Goal: Task Accomplishment & Management: Use online tool/utility

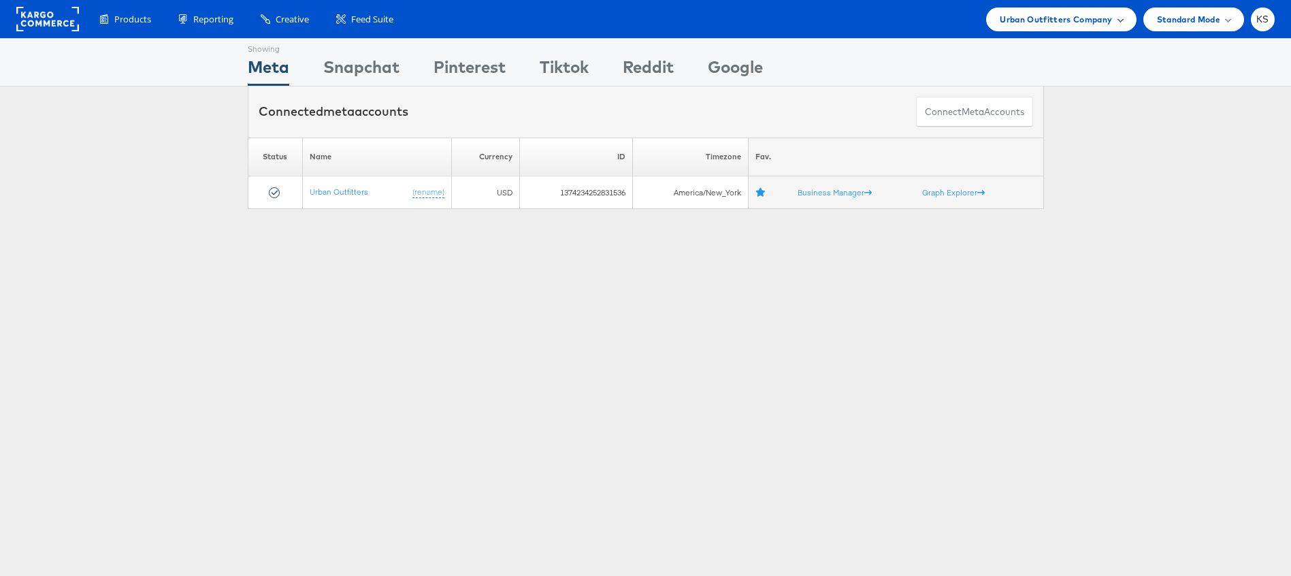
click at [1035, 22] on span "Urban Outfitters Company" at bounding box center [1056, 19] width 112 height 14
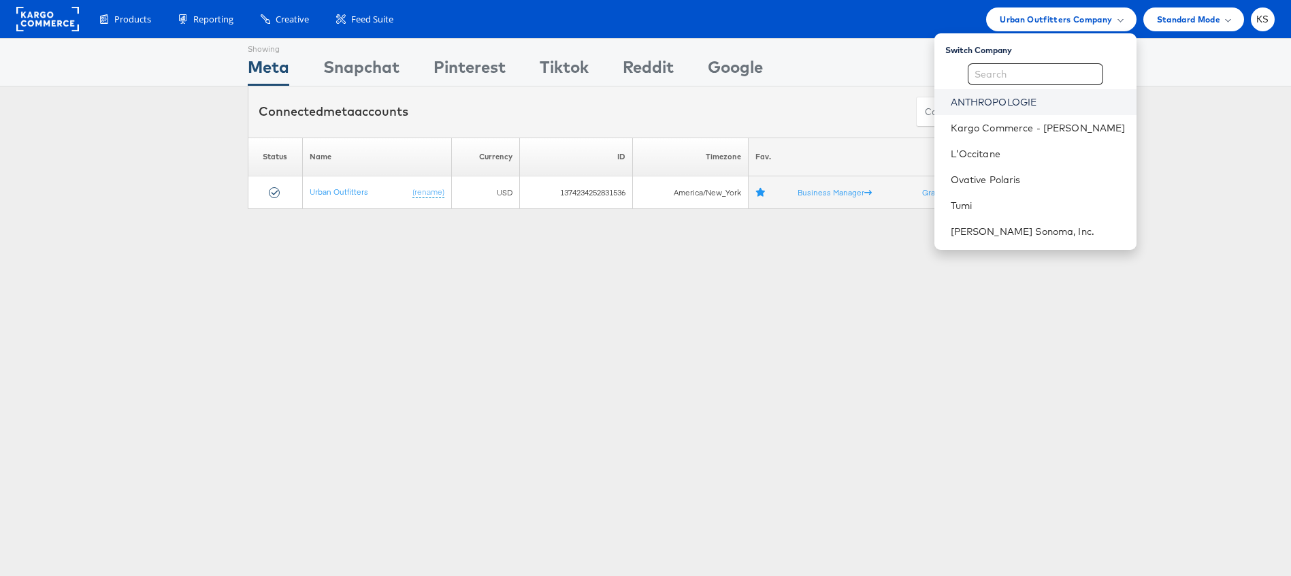
click at [1021, 98] on link "ANTHROPOLOGIE" at bounding box center [1038, 102] width 175 height 14
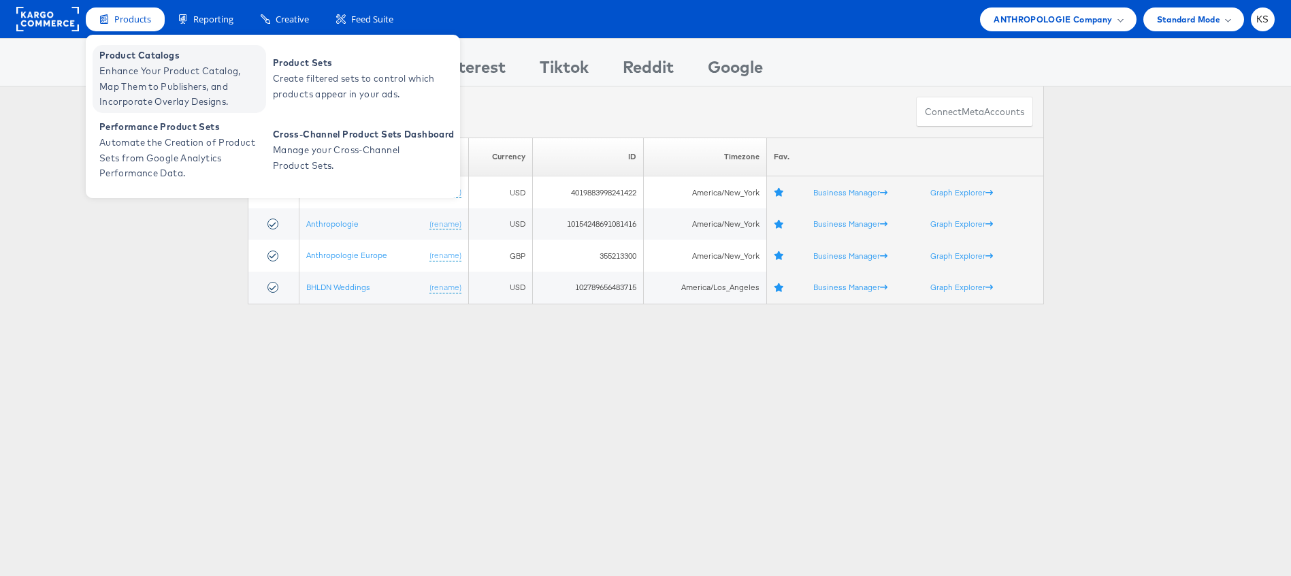
click at [125, 83] on span "Enhance Your Product Catalog, Map Them to Publishers, and Incorporate Overlay D…" at bounding box center [180, 86] width 163 height 46
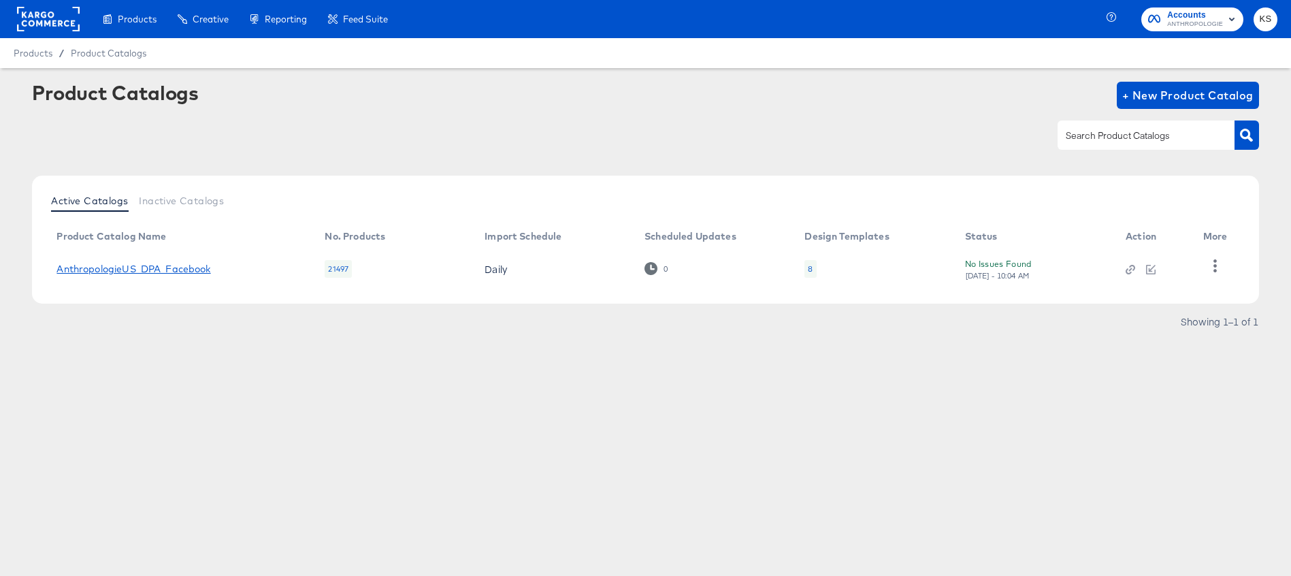
click at [126, 268] on link "AnthropologieUS_DPA_Facebook" at bounding box center [133, 268] width 154 height 11
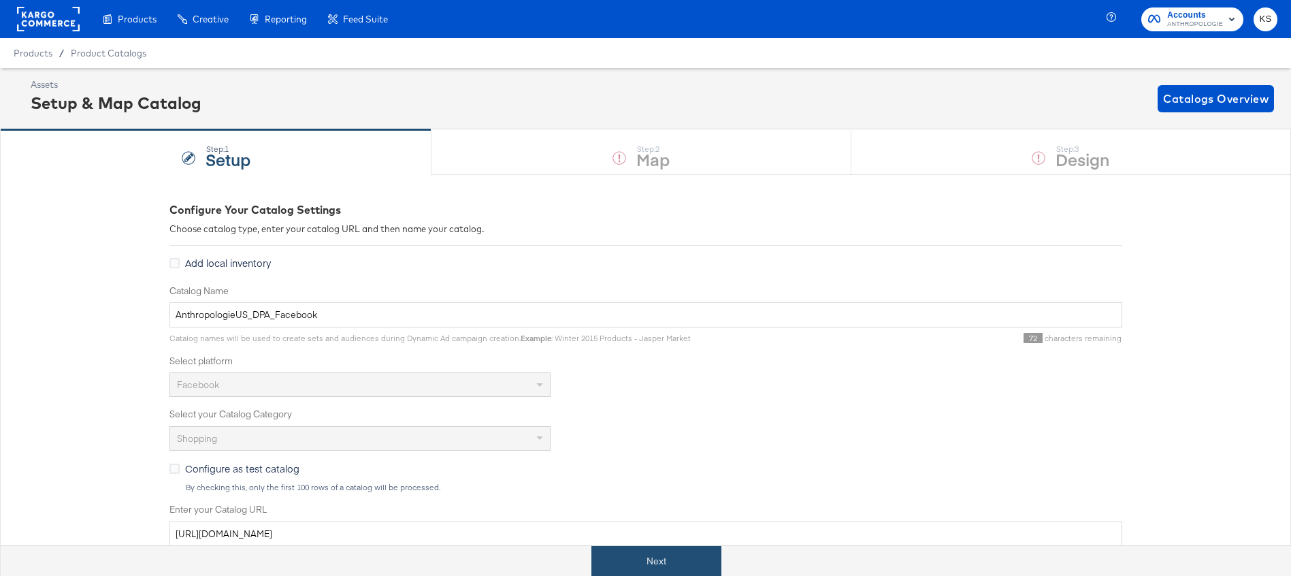
click at [668, 553] on button "Next" at bounding box center [657, 561] width 130 height 31
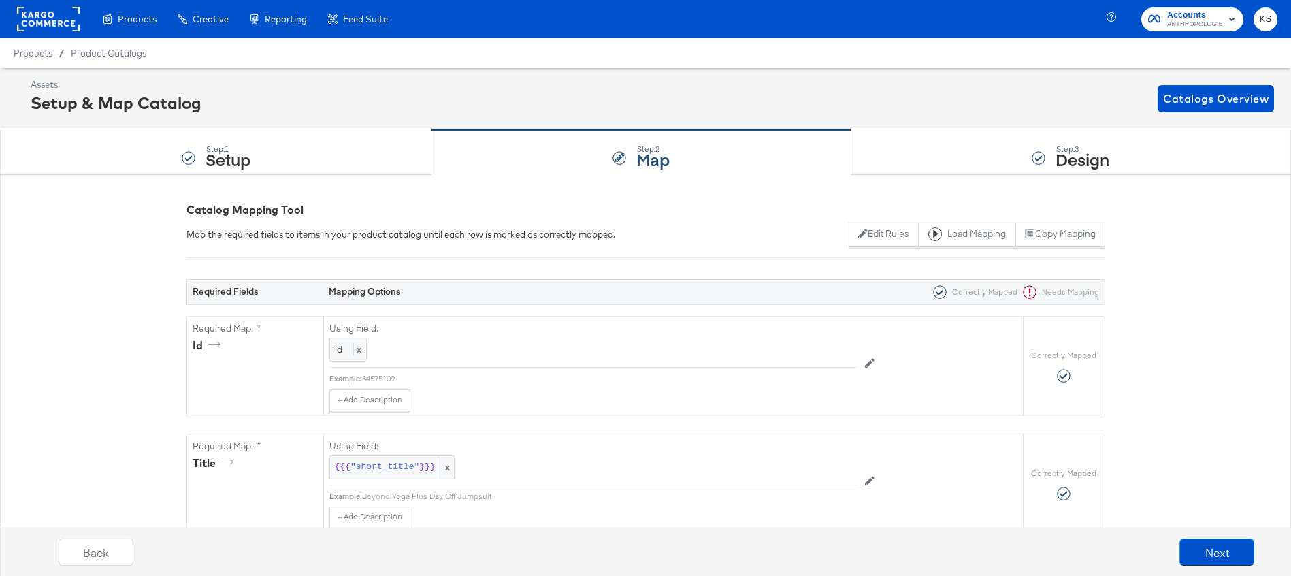
click at [717, 103] on div "Assets Setup & Map Catalog Catalogs Overview" at bounding box center [653, 98] width 1244 height 40
click at [941, 160] on div "Step: 3 Design" at bounding box center [1072, 152] width 440 height 45
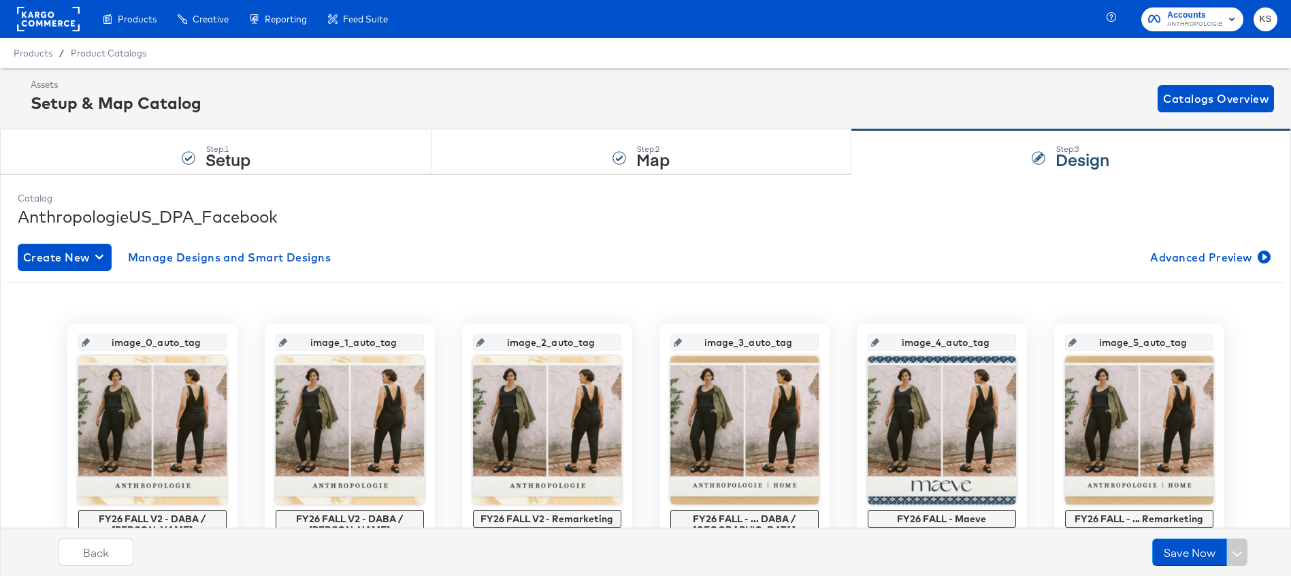
click at [839, 112] on div "Assets Setup & Map Catalog Catalogs Overview" at bounding box center [653, 98] width 1244 height 40
click at [496, 92] on div "Assets Setup & Map Catalog Catalogs Overview" at bounding box center [653, 98] width 1244 height 40
click at [517, 69] on div "Assets Setup & Map Catalog Catalogs Overview" at bounding box center [645, 98] width 1291 height 61
click at [611, 77] on div "Assets Setup & Map Catalog Catalogs Overview" at bounding box center [645, 98] width 1291 height 61
click at [635, 69] on div "Assets Setup & Map Catalog Catalogs Overview" at bounding box center [645, 98] width 1291 height 61
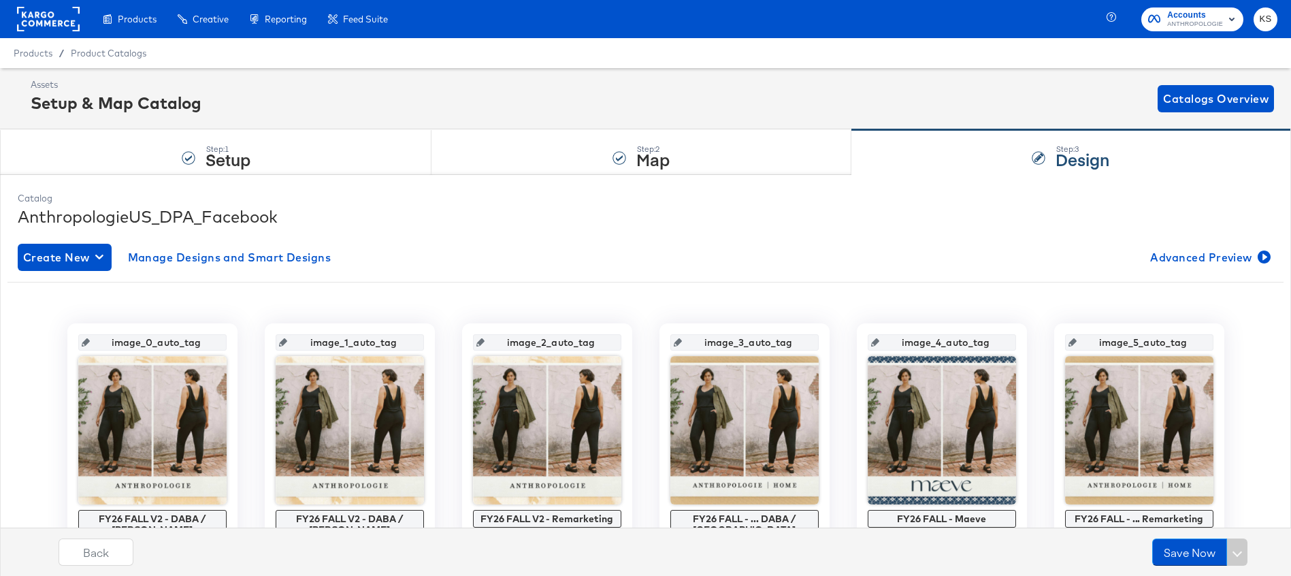
click at [560, 92] on div "Assets Setup & Map Catalog Catalogs Overview" at bounding box center [653, 98] width 1244 height 40
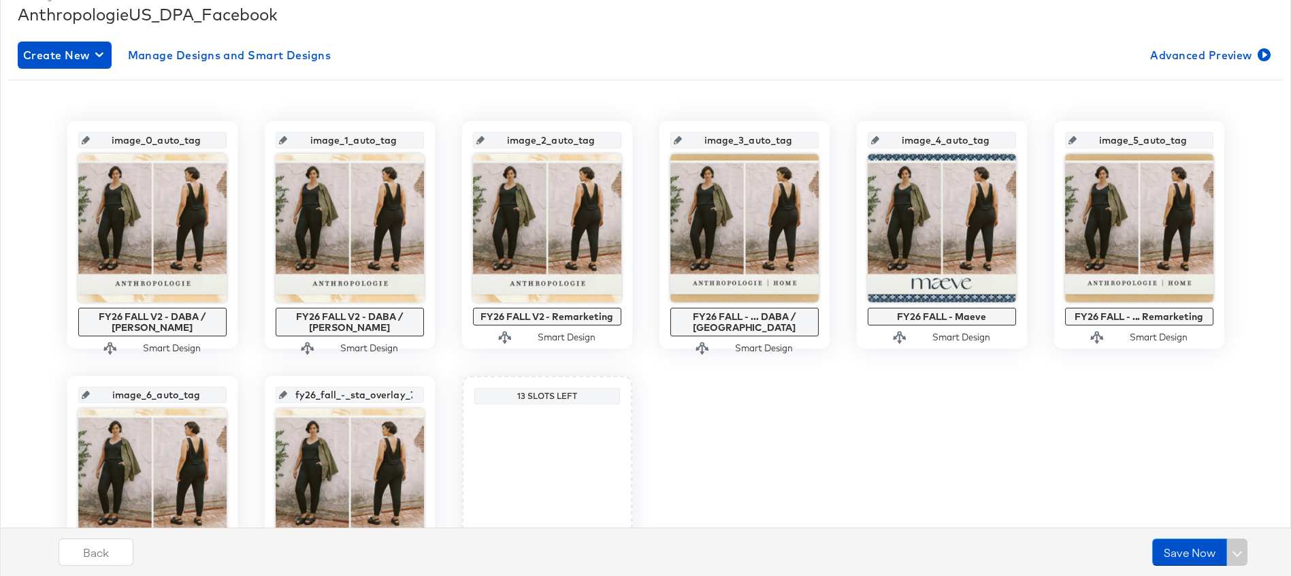
scroll to position [200, 0]
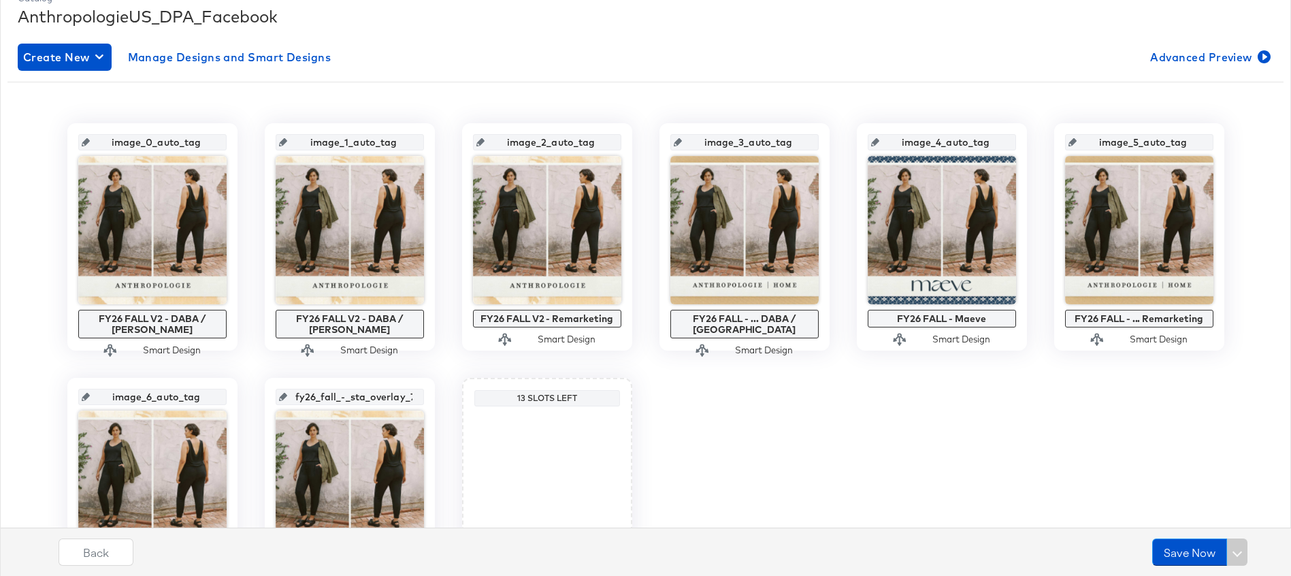
click at [564, 45] on div "Create New Manage Designs and Smart Designs Advanced Preview" at bounding box center [646, 57] width 1256 height 27
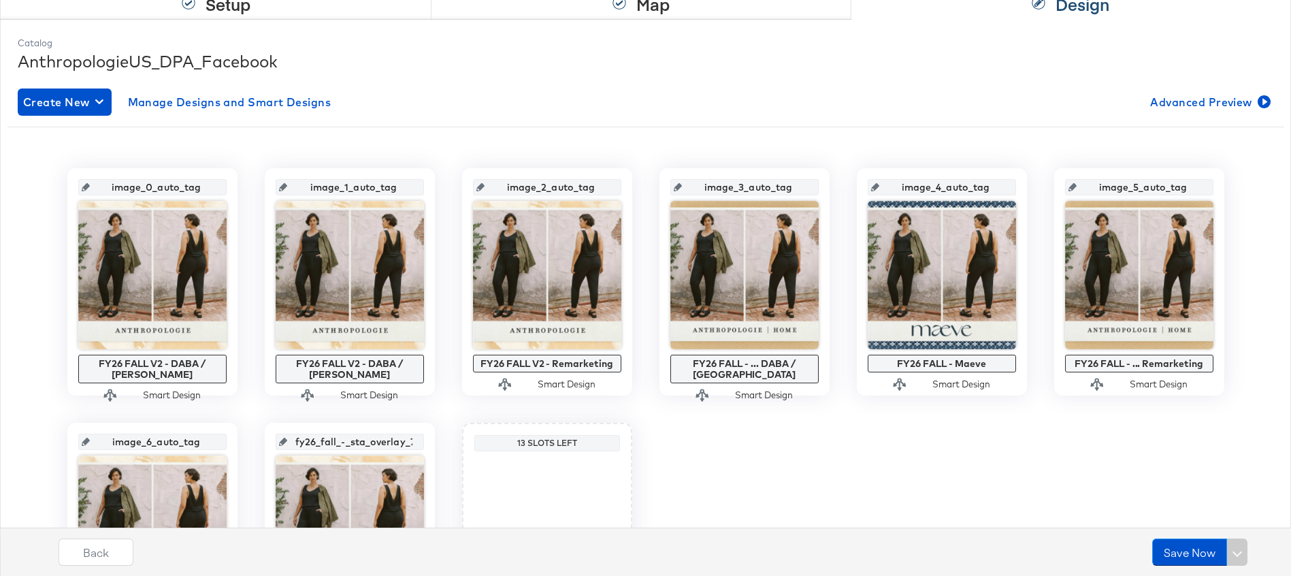
scroll to position [158, 0]
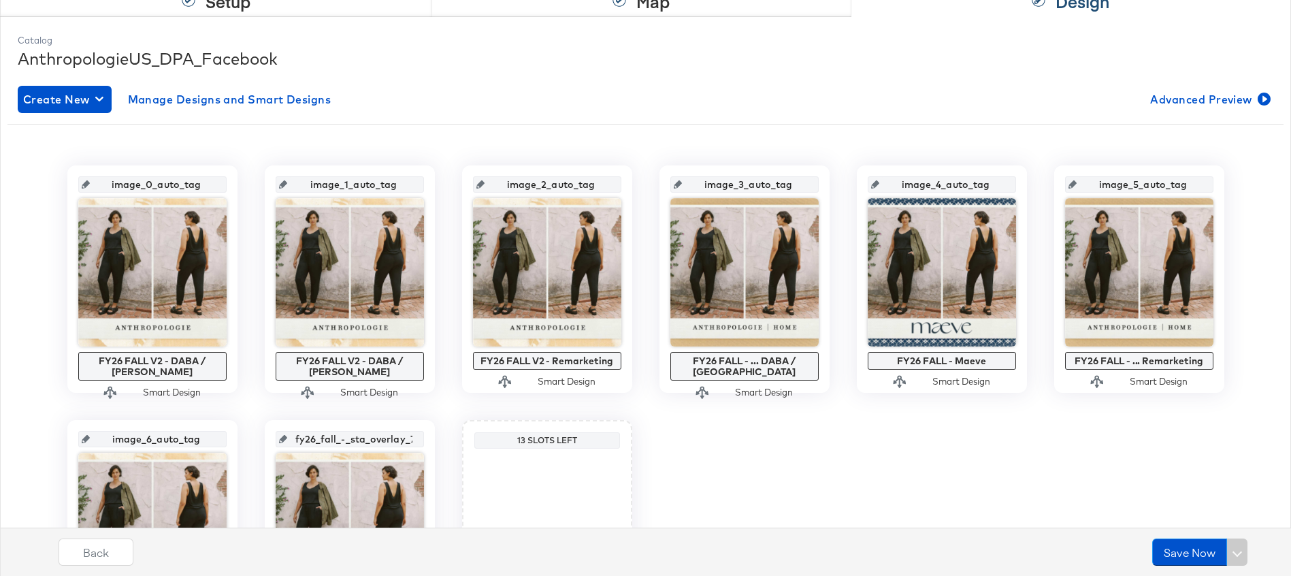
click at [371, 186] on input "image_1_auto_tag" at bounding box center [353, 179] width 133 height 37
click at [493, 116] on div "Create New Manage Designs and Smart Designs Advanced Preview image_0_auto_tag F…" at bounding box center [646, 376] width 1256 height 603
click at [449, 101] on div "Create New Manage Designs and Smart Designs Advanced Preview" at bounding box center [646, 99] width 1256 height 27
click at [503, 88] on div "Create New Manage Designs and Smart Designs Advanced Preview" at bounding box center [646, 99] width 1256 height 27
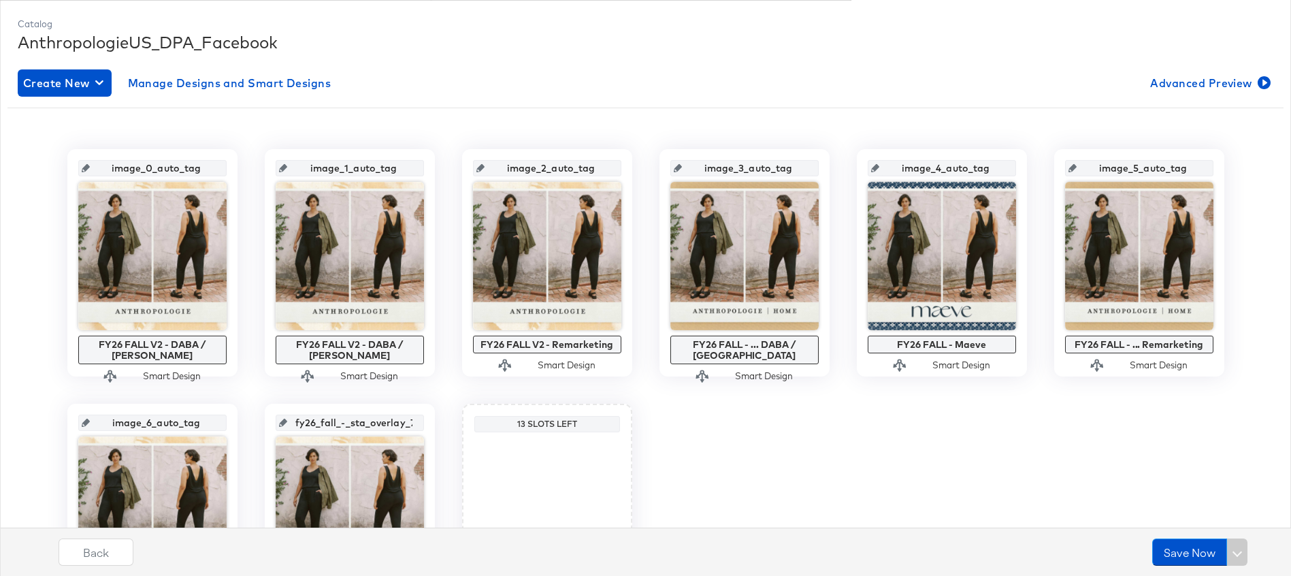
scroll to position [174, 0]
click at [436, 89] on div "Create New Manage Designs and Smart Designs Advanced Preview" at bounding box center [646, 83] width 1256 height 27
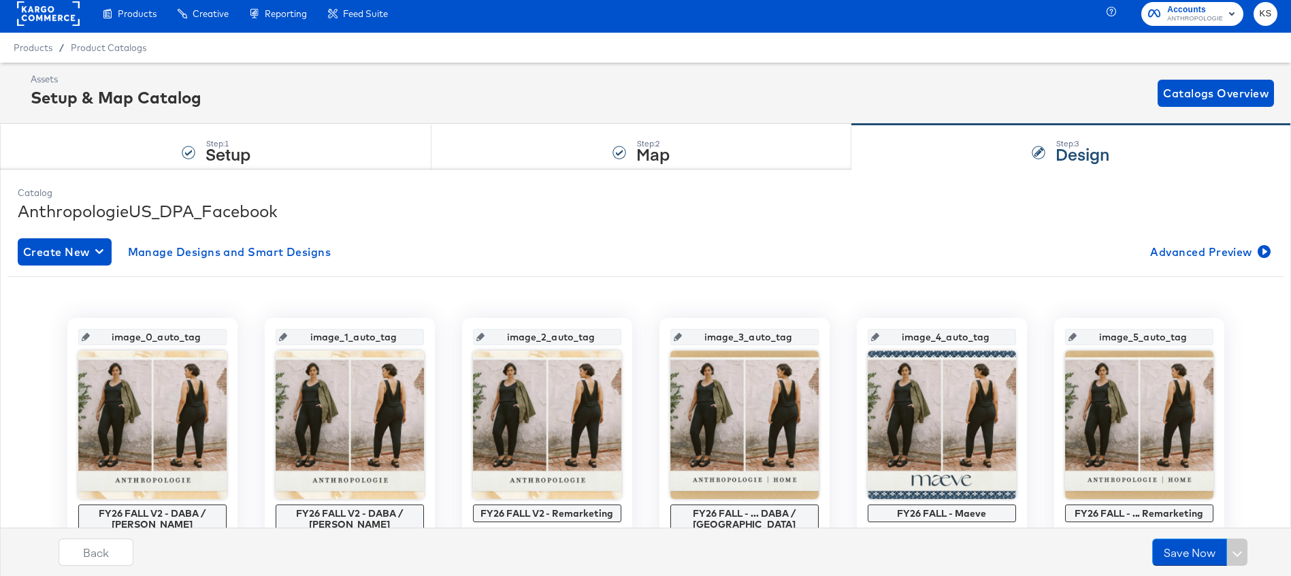
scroll to position [7, 0]
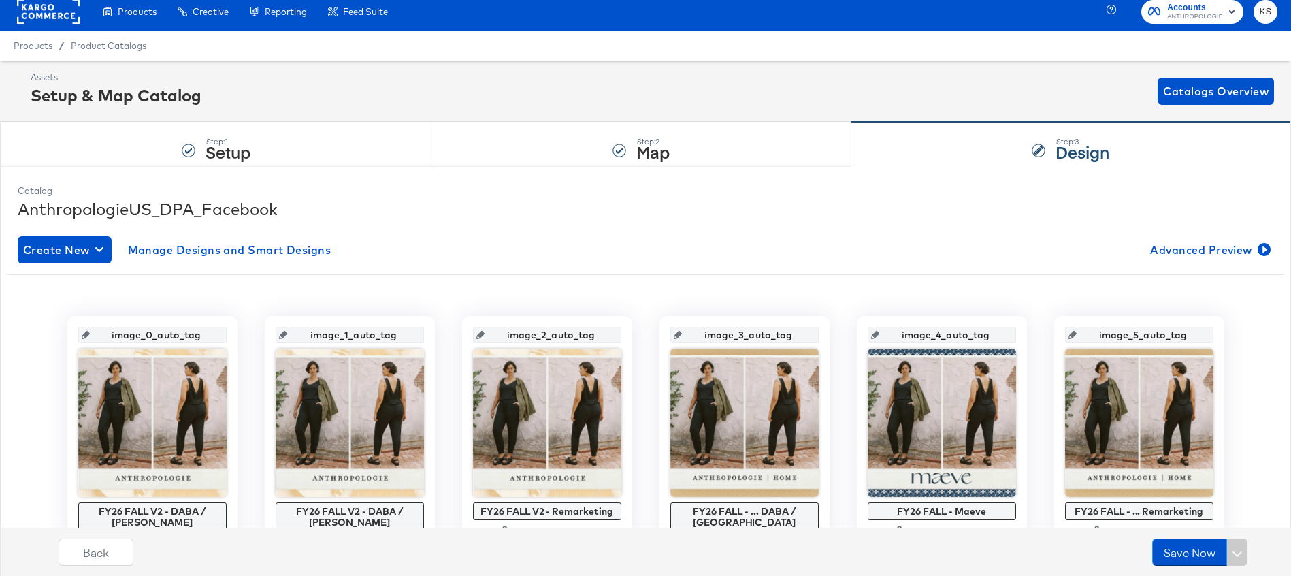
click at [647, 82] on div "Assets Setup & Map Catalog Catalogs Overview" at bounding box center [653, 91] width 1244 height 40
click at [649, 74] on div "Assets Setup & Map Catalog Catalogs Overview" at bounding box center [653, 91] width 1244 height 40
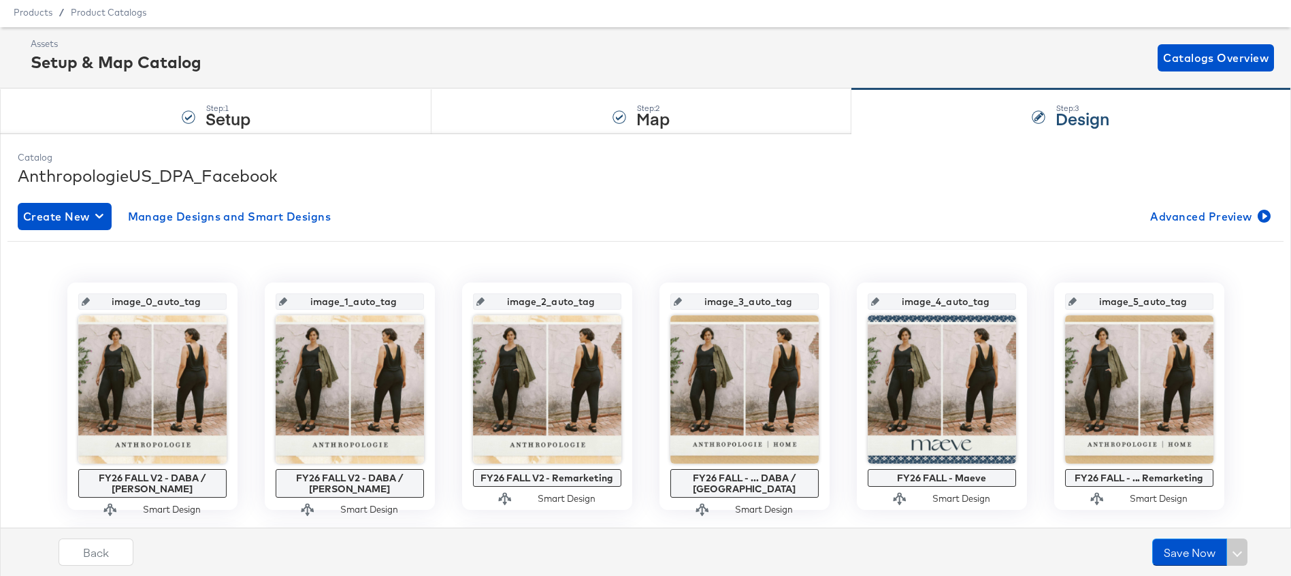
scroll to position [42, 0]
click at [715, 43] on div "Assets Setup & Map Catalog Catalogs Overview" at bounding box center [653, 57] width 1244 height 40
click at [446, 50] on div "Assets Setup & Map Catalog Catalogs Overview" at bounding box center [653, 57] width 1244 height 40
click at [83, 15] on span "Product Catalogs" at bounding box center [109, 11] width 76 height 11
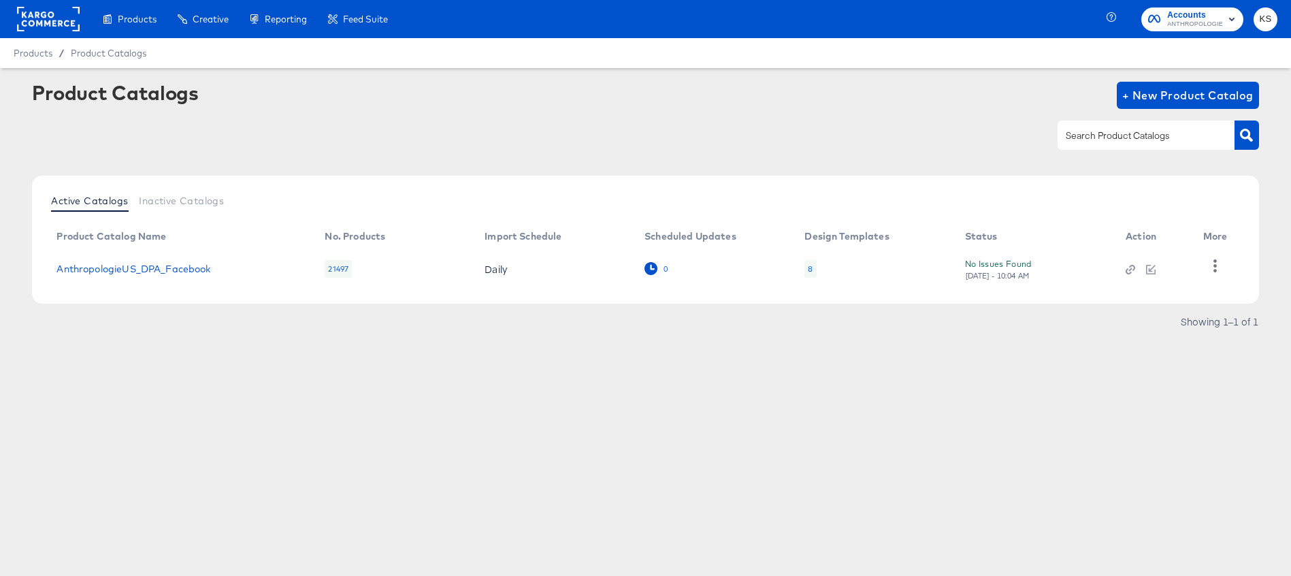
click at [651, 269] on icon at bounding box center [651, 268] width 13 height 13
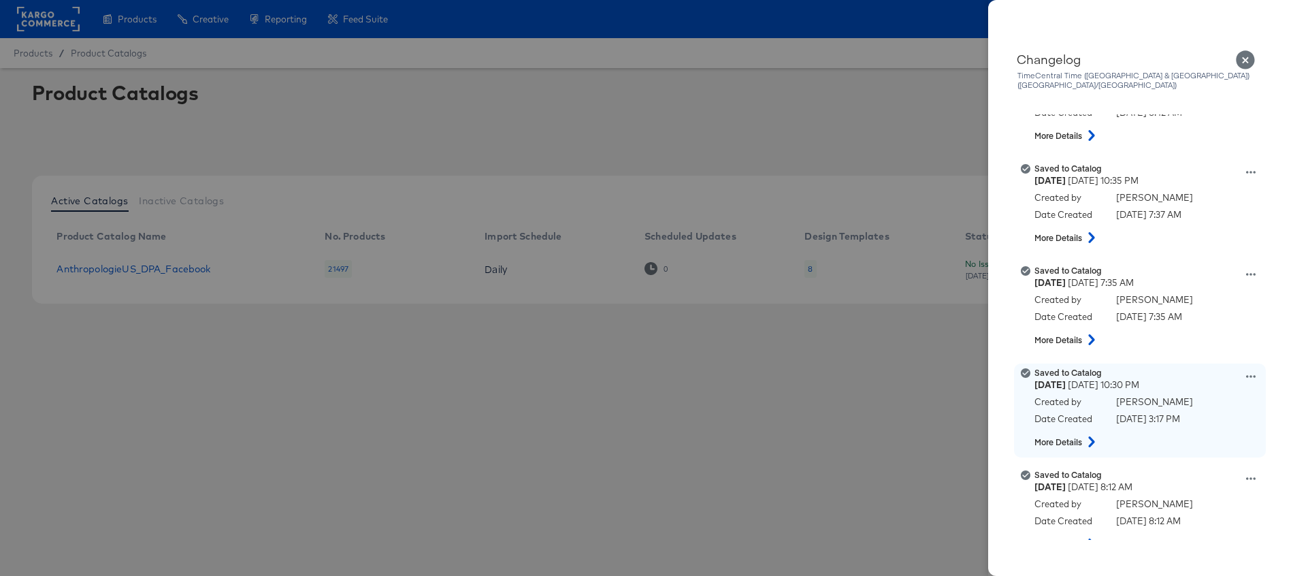
scroll to position [8061, 0]
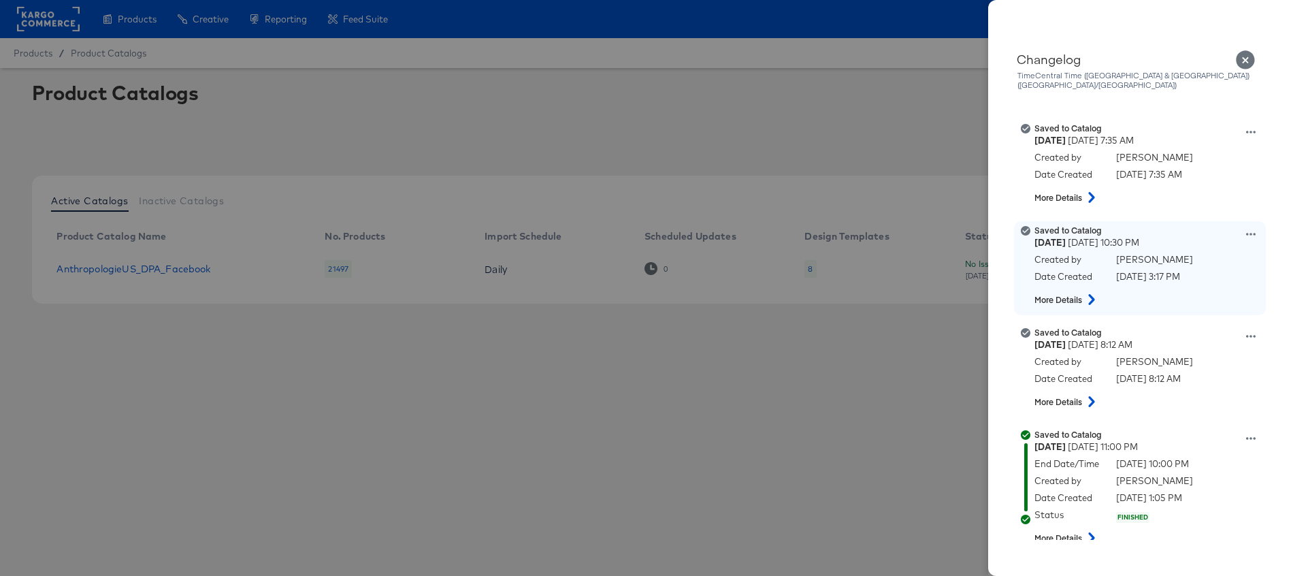
click at [1091, 294] on icon at bounding box center [1091, 299] width 6 height 11
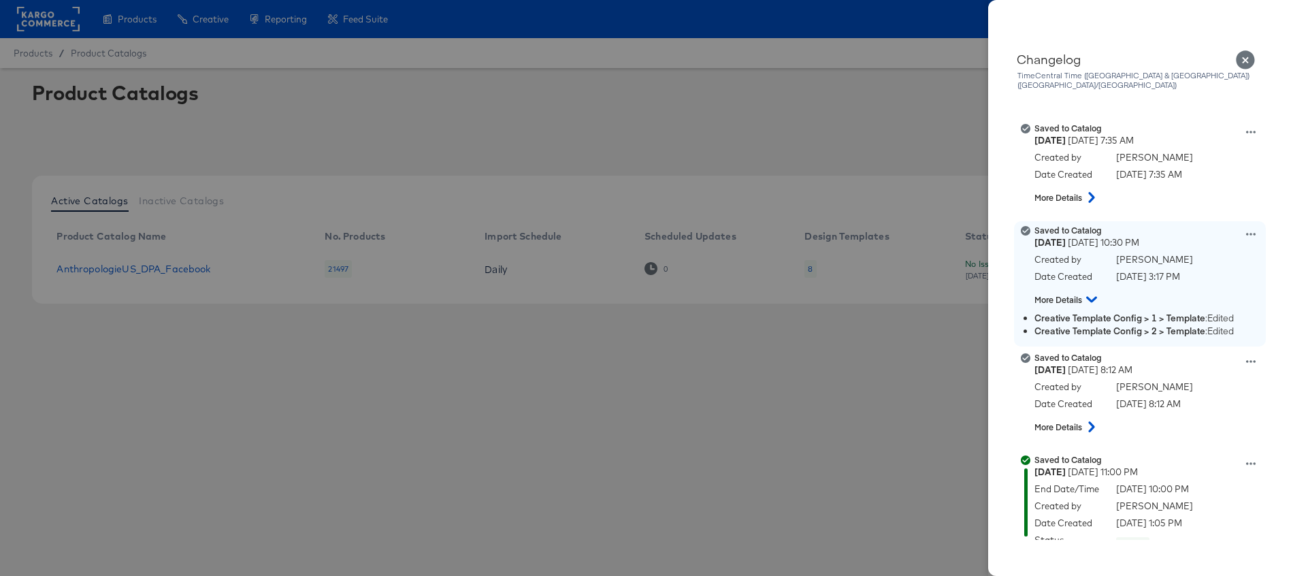
click at [1246, 233] on icon at bounding box center [1251, 234] width 10 height 3
click at [1186, 210] on button "View this version" at bounding box center [1188, 220] width 136 height 20
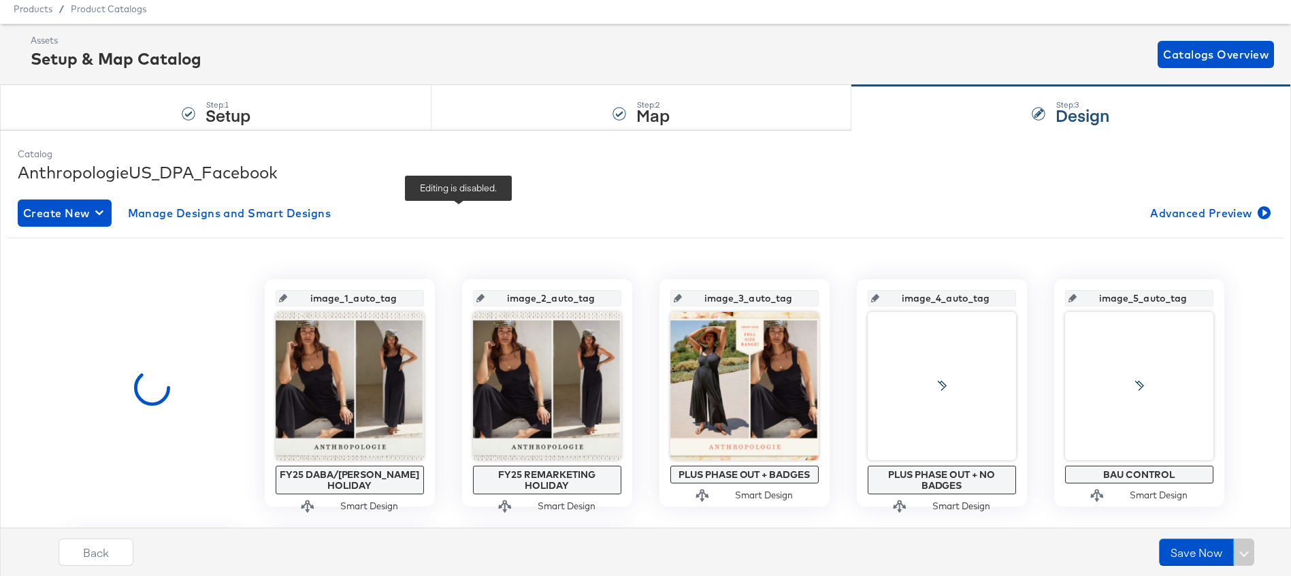
scroll to position [84, 0]
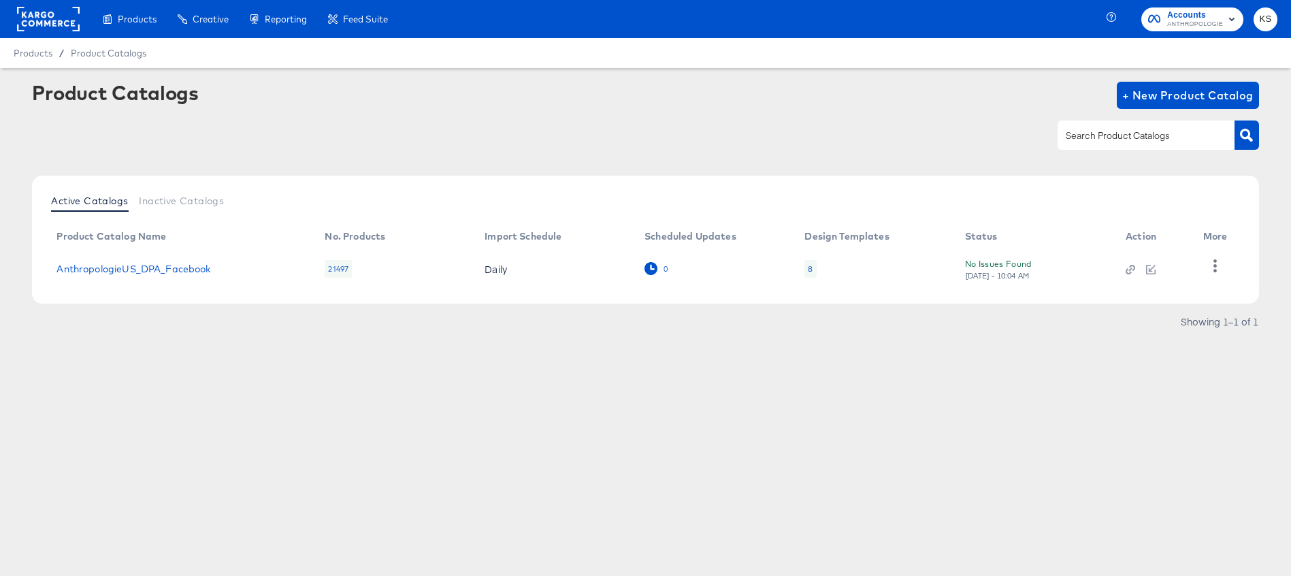
click at [651, 270] on icon at bounding box center [651, 268] width 13 height 13
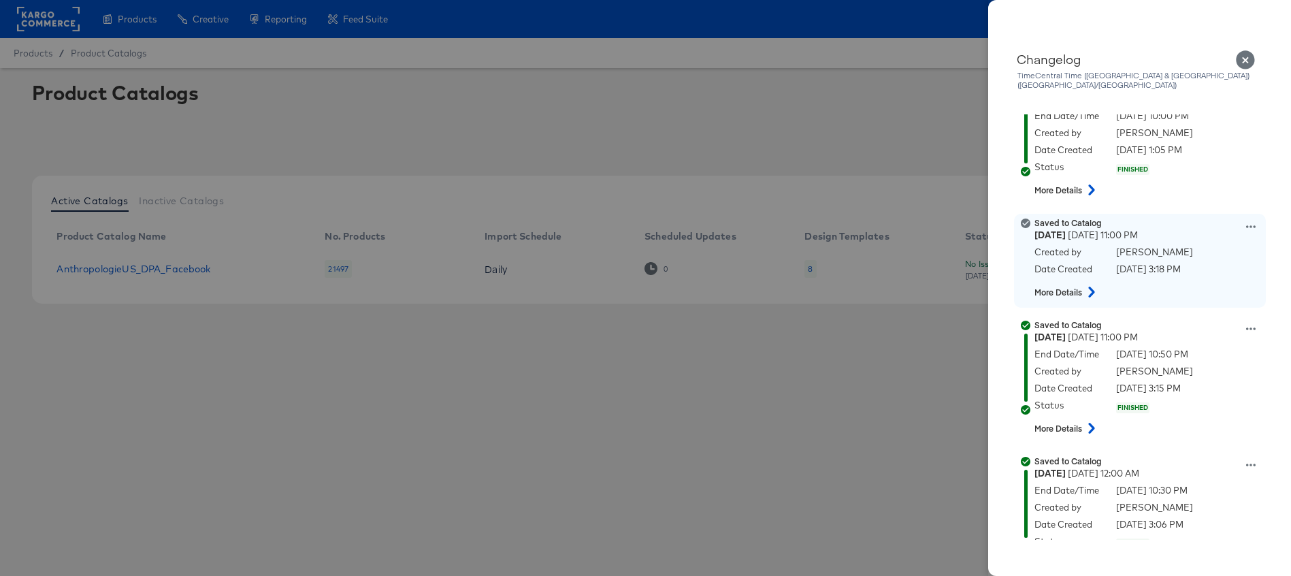
scroll to position [8414, 0]
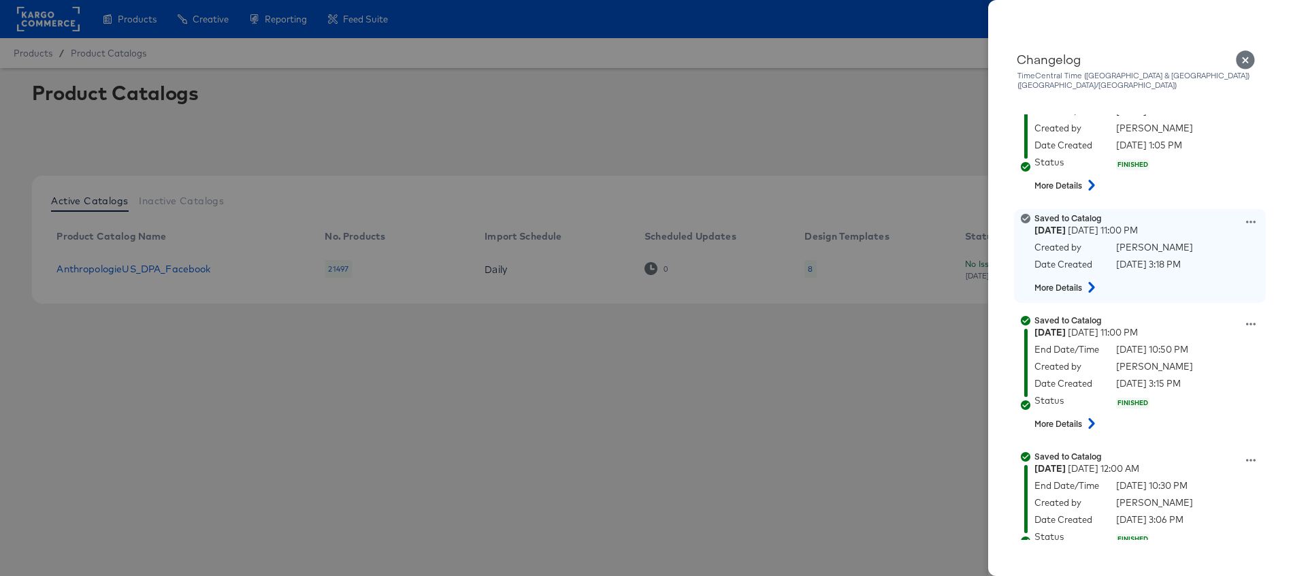
click at [1247, 221] on icon at bounding box center [1251, 222] width 10 height 3
click at [1198, 200] on button "View this version" at bounding box center [1188, 207] width 136 height 20
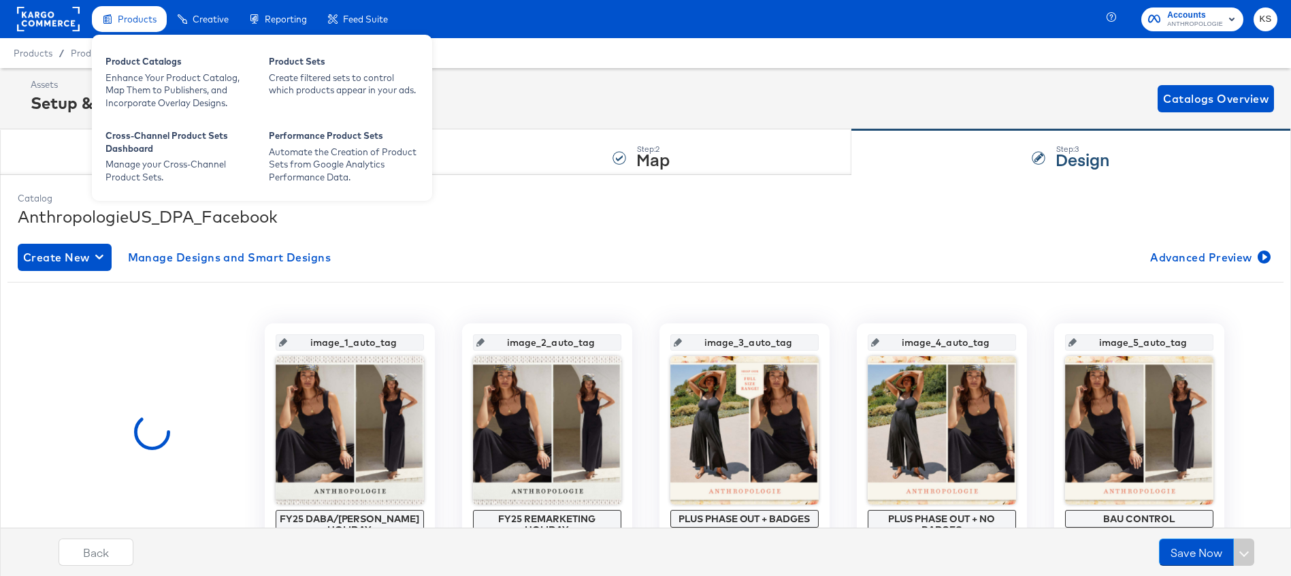
click at [129, 16] on span "Products" at bounding box center [137, 19] width 39 height 11
click at [141, 69] on div "Product Catalogs" at bounding box center [181, 63] width 150 height 16
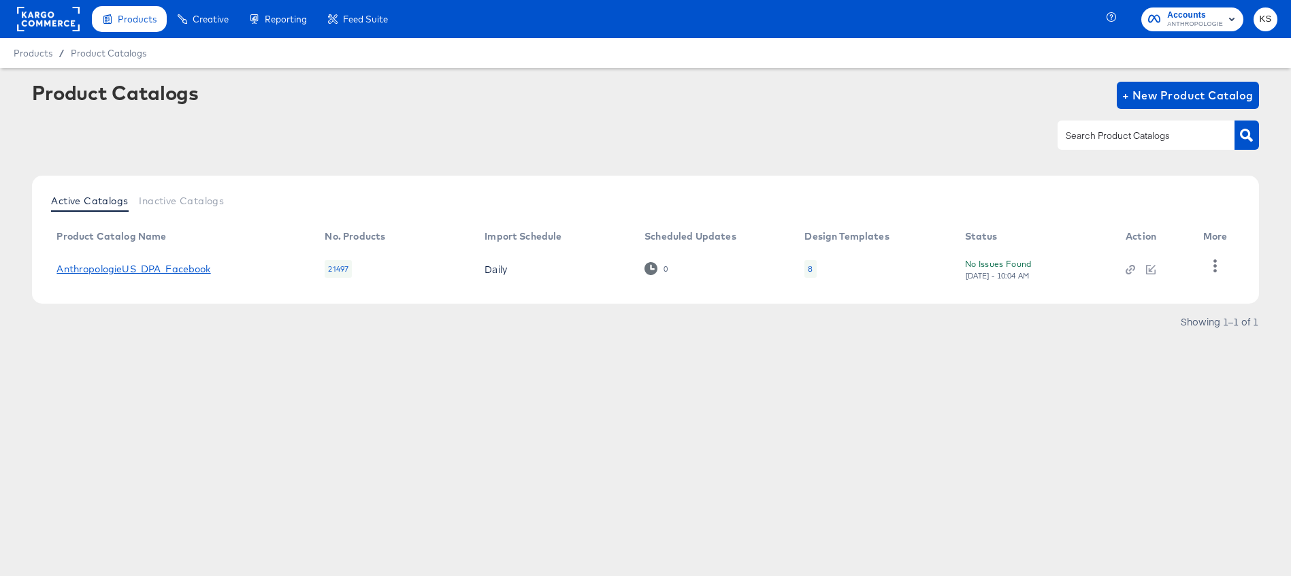
click at [154, 272] on link "AnthropologieUS_DPA_Facebook" at bounding box center [133, 268] width 154 height 11
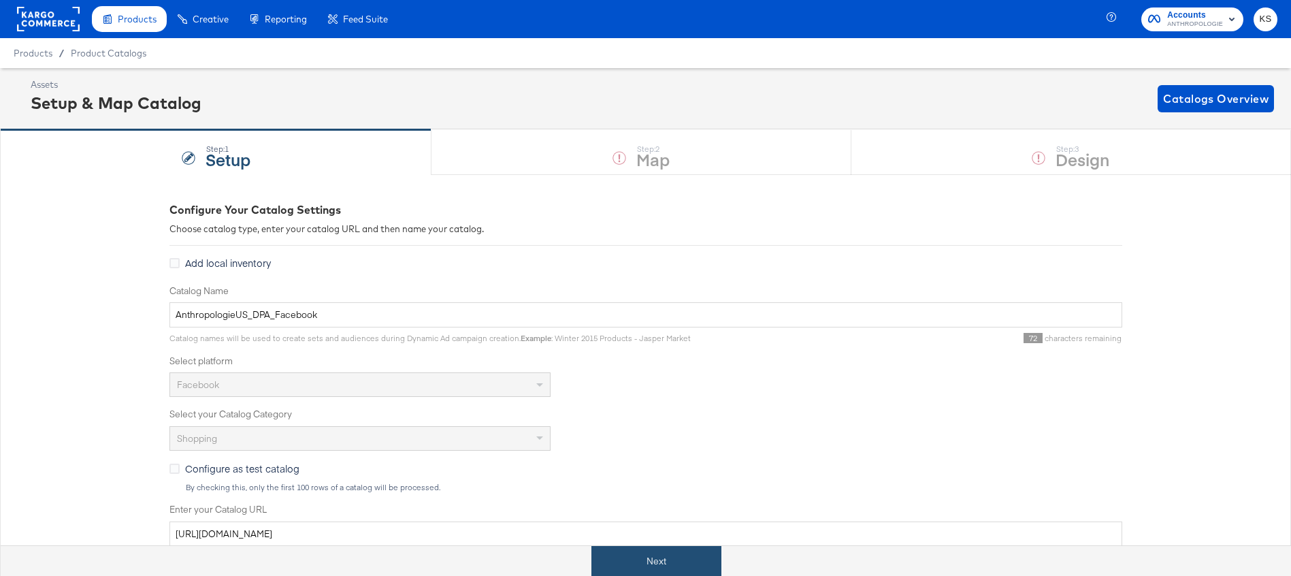
click at [630, 568] on button "Next" at bounding box center [657, 561] width 130 height 31
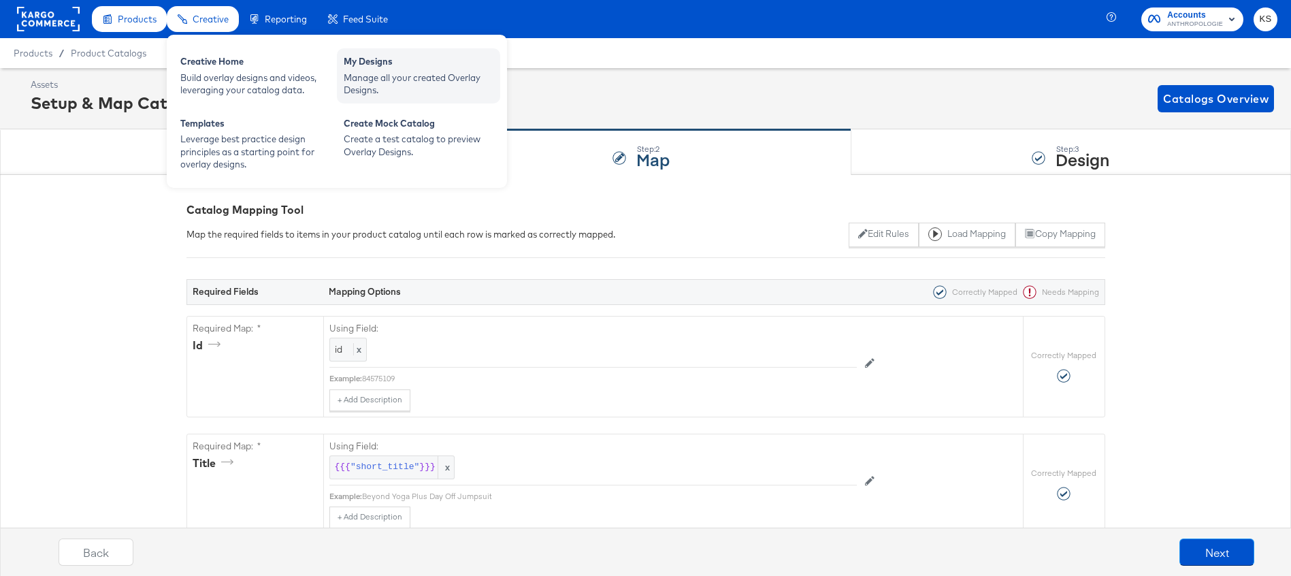
click at [415, 80] on div "Manage all your created Overlay Designs." at bounding box center [419, 83] width 150 height 25
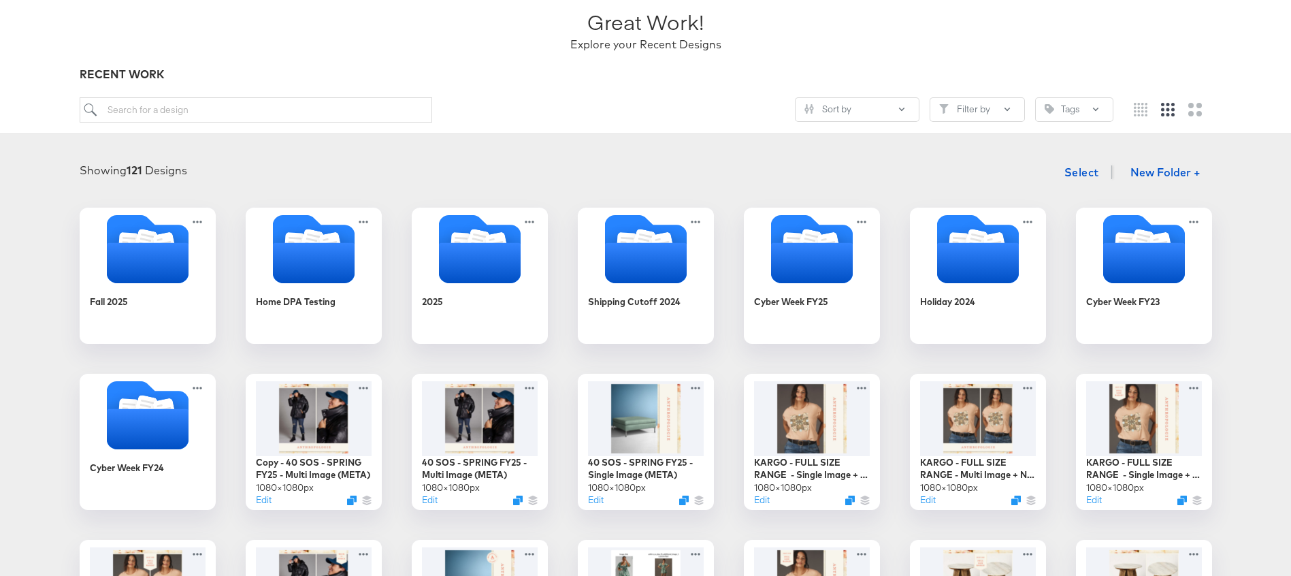
scroll to position [68, 0]
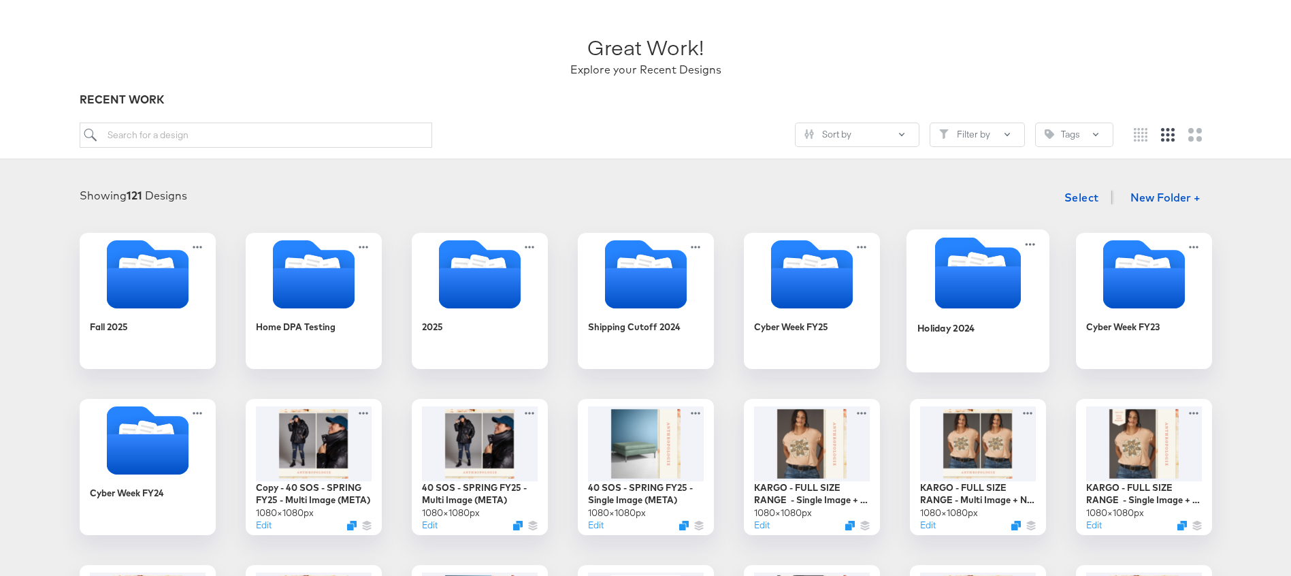
click at [974, 297] on icon "Folder" at bounding box center [978, 287] width 86 height 42
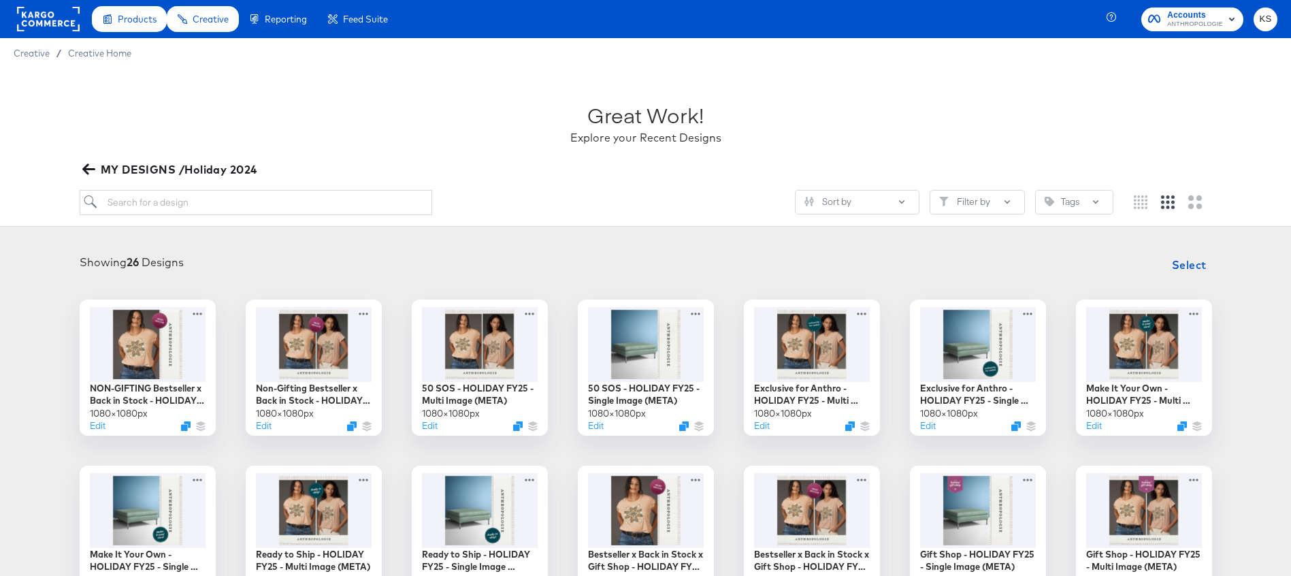
click at [138, 179] on div at bounding box center [646, 179] width 1133 height 1
click at [140, 167] on span "MY DESIGNS /Holiday 2024" at bounding box center [171, 169] width 172 height 19
